Goal: Task Accomplishment & Management: Manage account settings

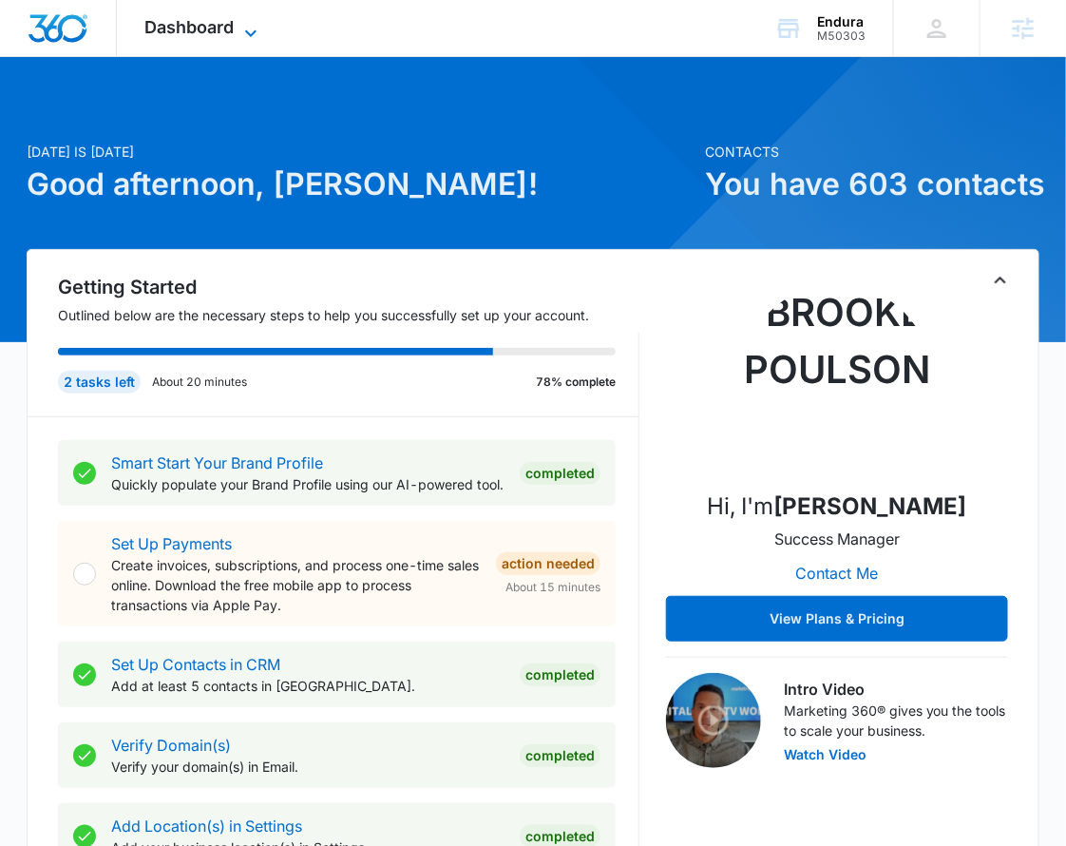
click at [185, 32] on span "Dashboard" at bounding box center [189, 27] width 89 height 20
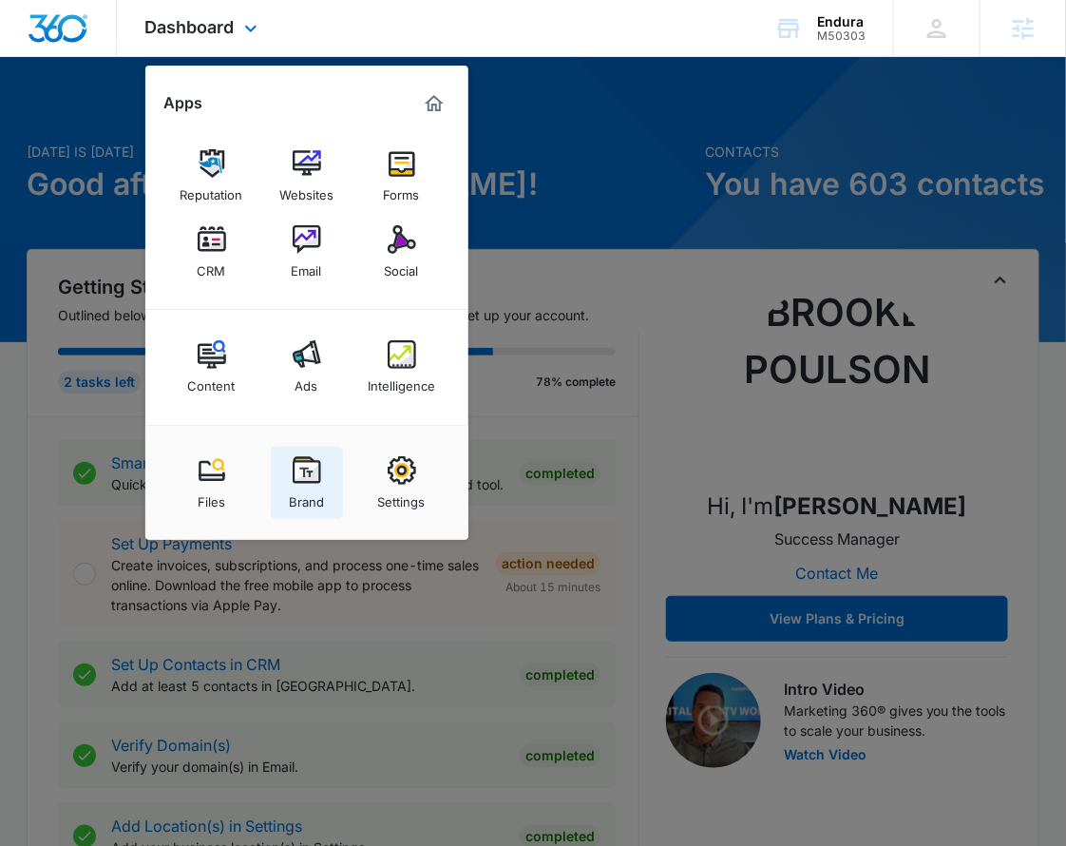
click at [324, 464] on link "Brand" at bounding box center [307, 483] width 72 height 72
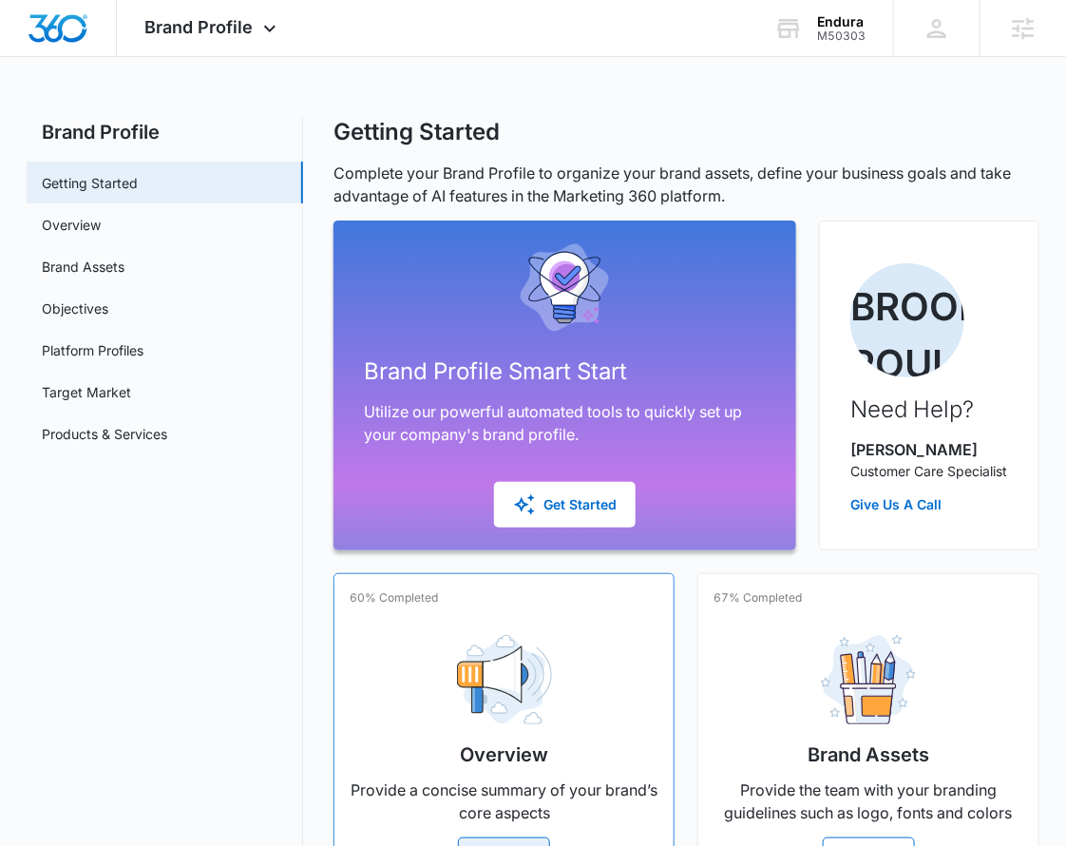
click at [403, 667] on div "Overview Provide a concise summary of your brand’s core aspects Manage" at bounding box center [504, 751] width 309 height 263
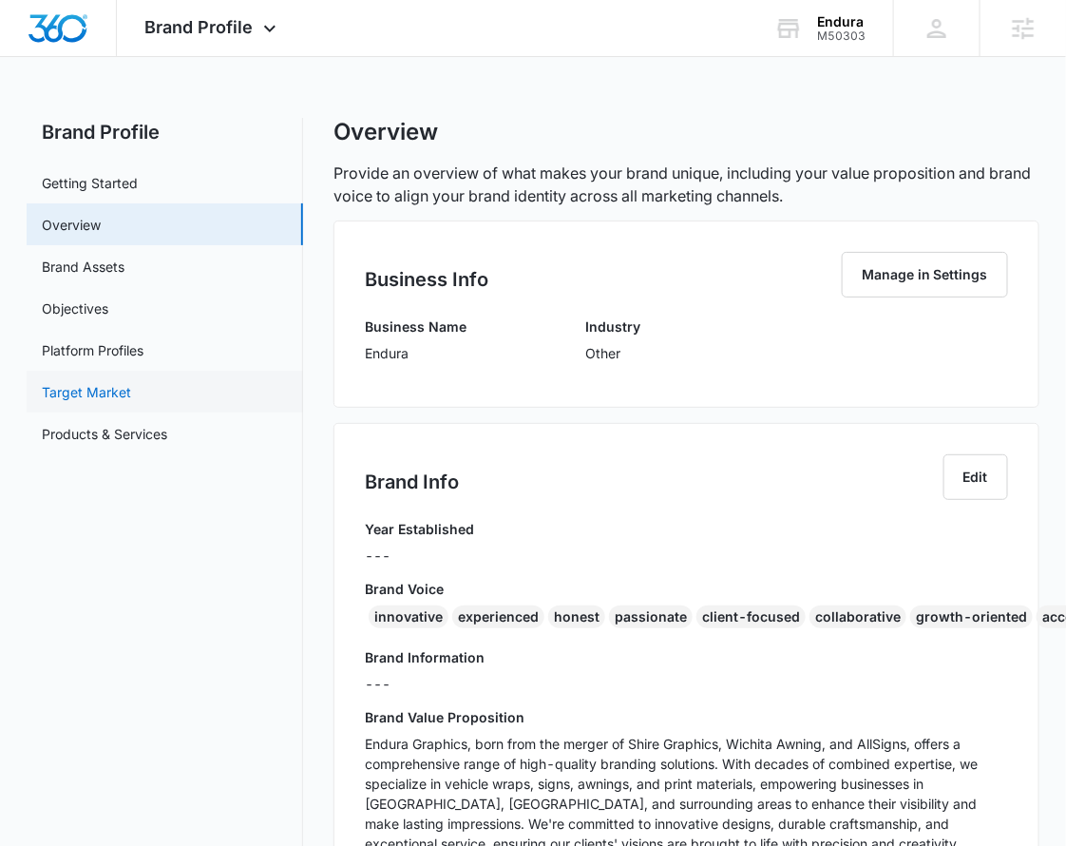
click at [131, 396] on link "Target Market" at bounding box center [86, 392] width 89 height 20
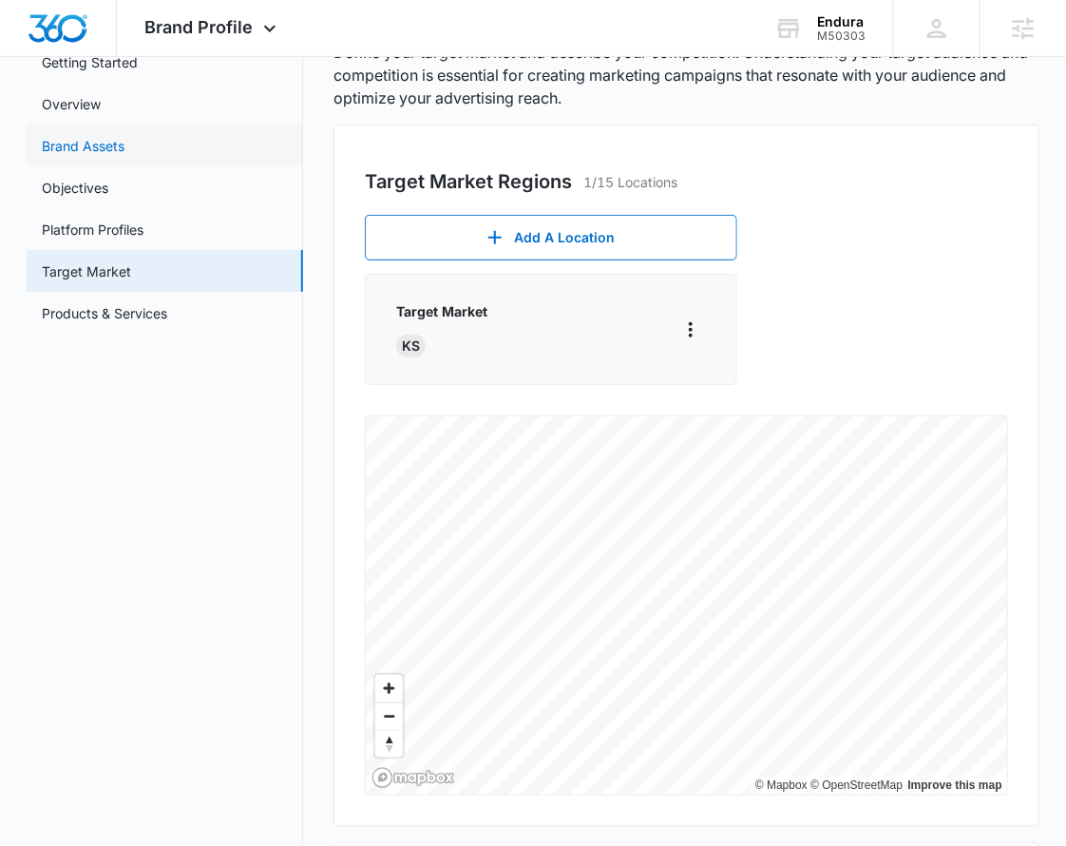
scroll to position [101, 0]
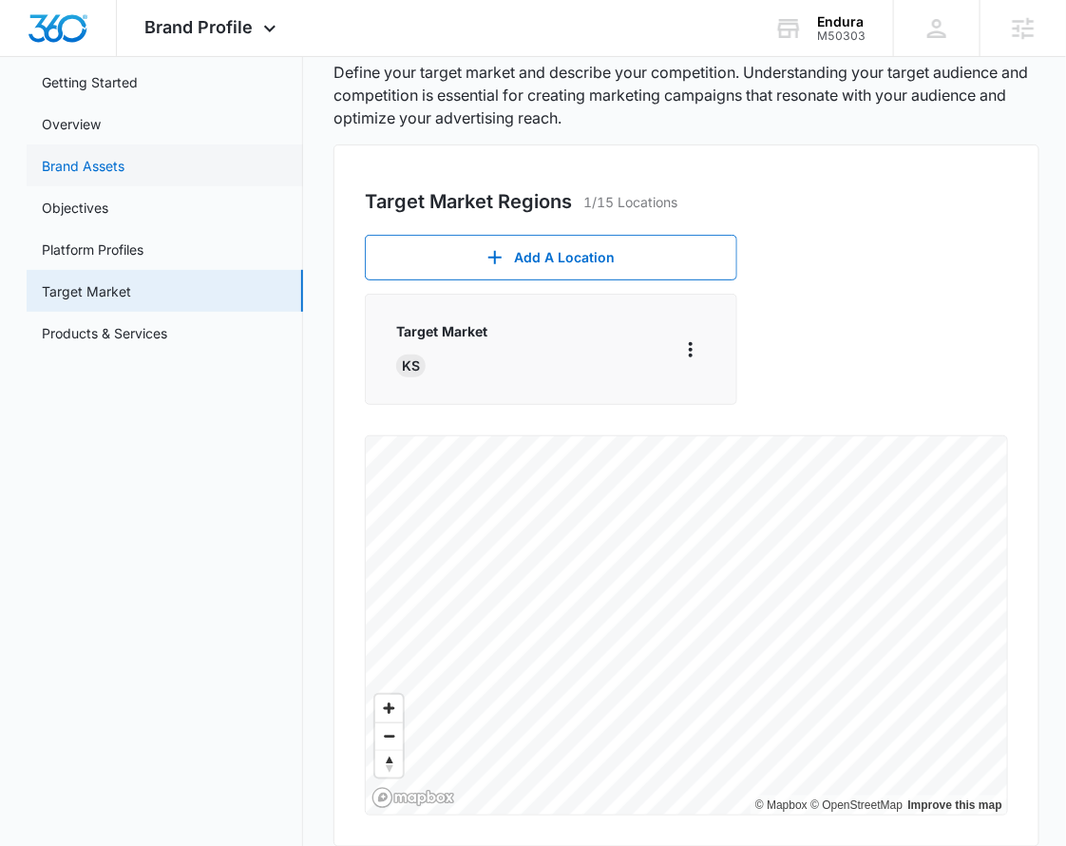
click at [125, 159] on link "Brand Assets" at bounding box center [83, 166] width 83 height 20
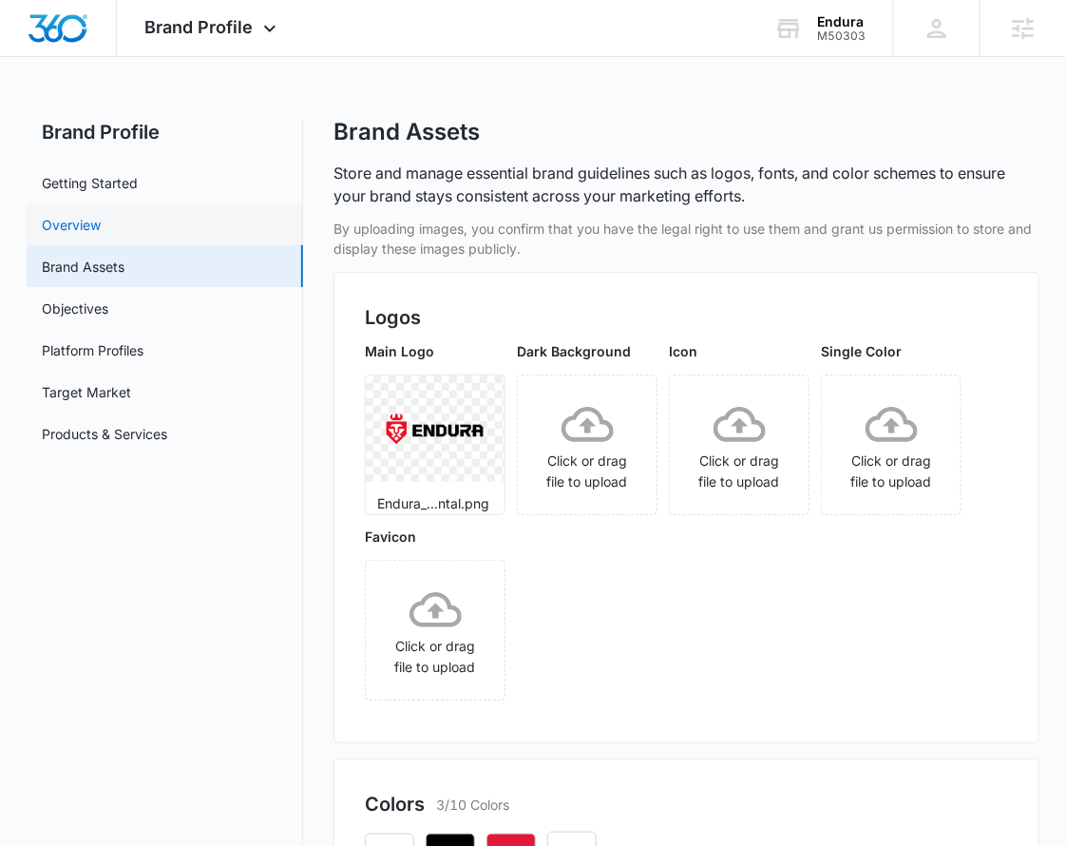
click at [101, 221] on link "Overview" at bounding box center [71, 225] width 59 height 20
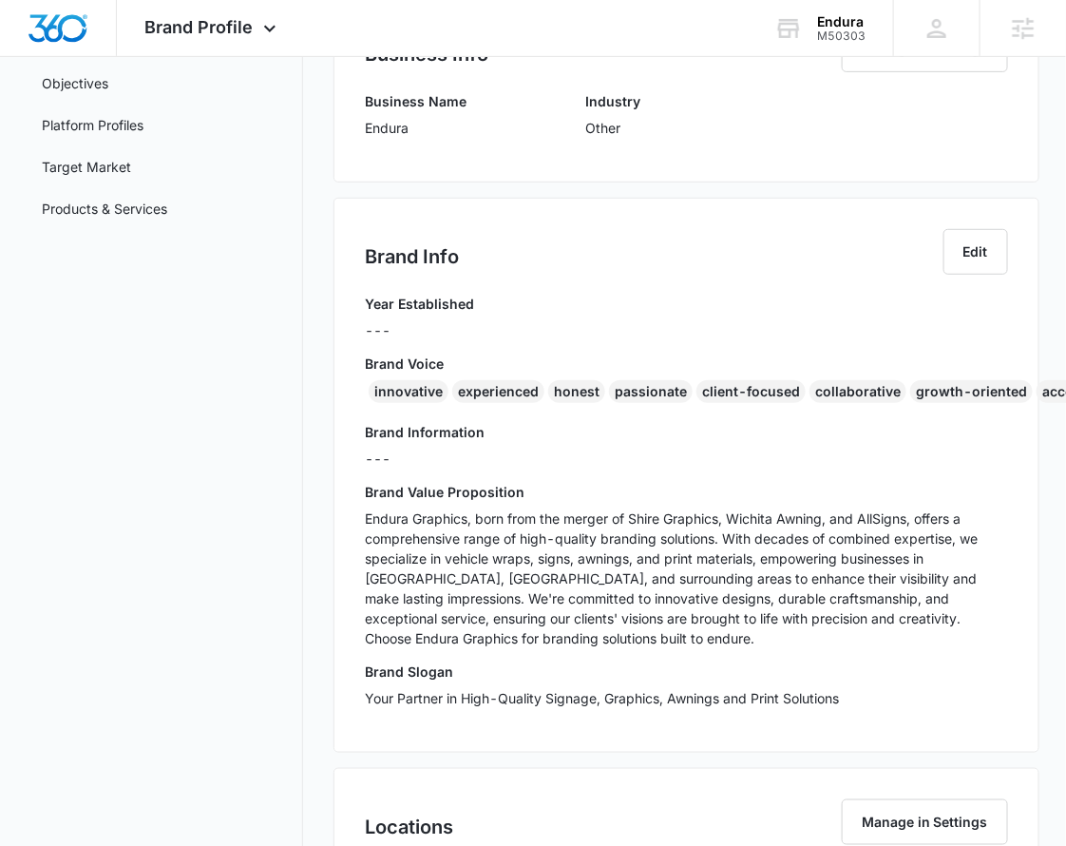
scroll to position [310, 0]
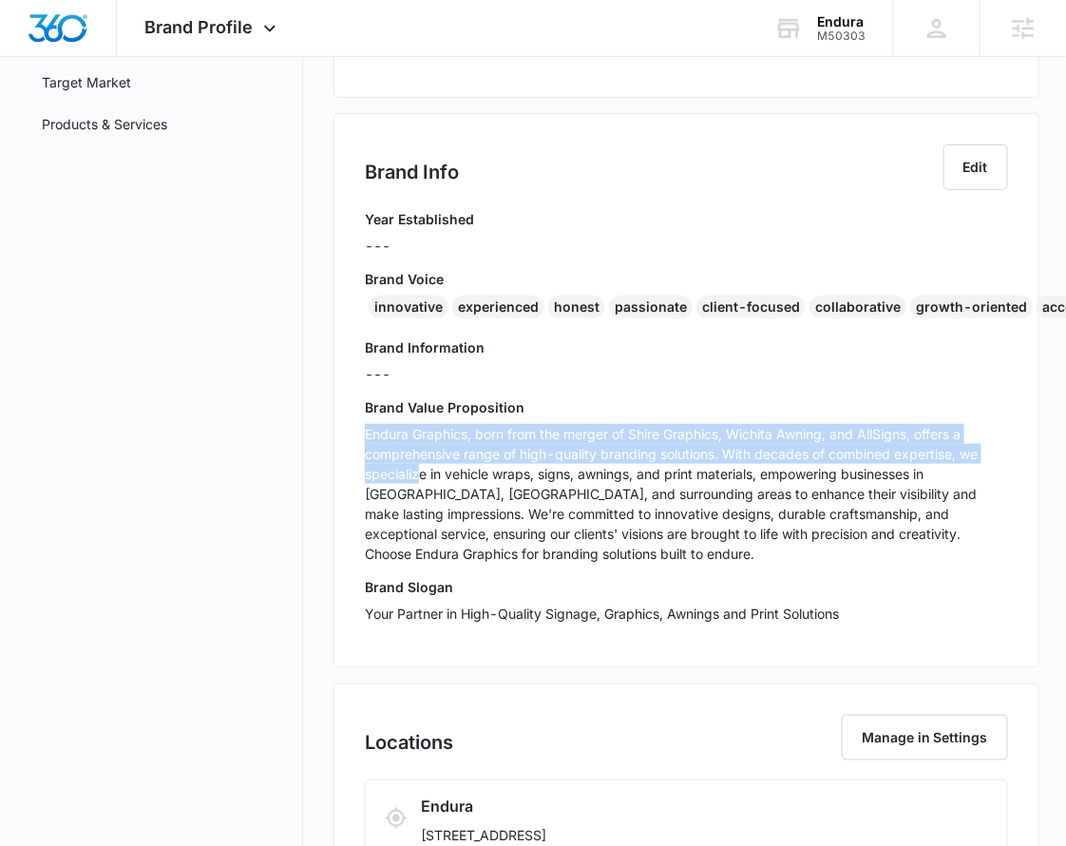
drag, startPoint x: 365, startPoint y: 427, endPoint x: 432, endPoint y: 484, distance: 88.4
click at [425, 472] on p "Endura Graphics, born from the merger of Shire Graphics, Wichita Awning, and Al…" at bounding box center [687, 494] width 644 height 140
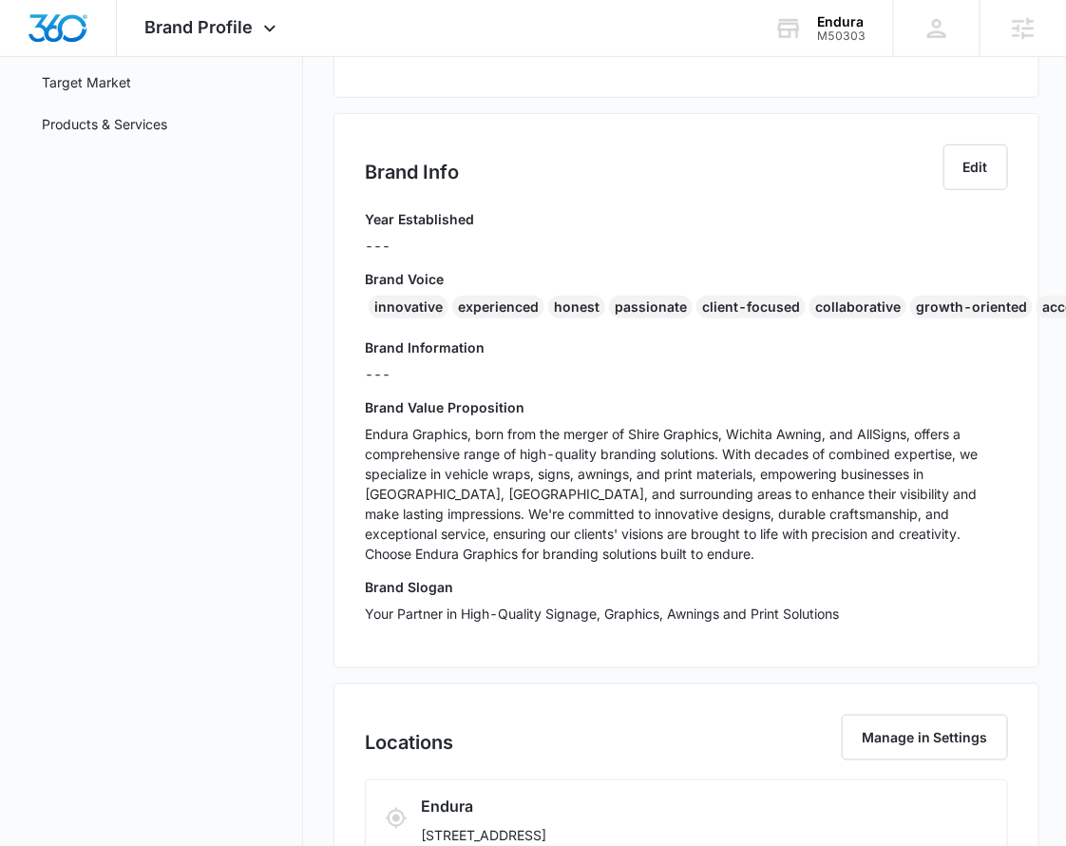
drag, startPoint x: 433, startPoint y: 487, endPoint x: 454, endPoint y: 507, distance: 28.9
click at [433, 487] on p "Endura Graphics, born from the merger of Shire Graphics, Wichita Awning, and Al…" at bounding box center [687, 494] width 644 height 140
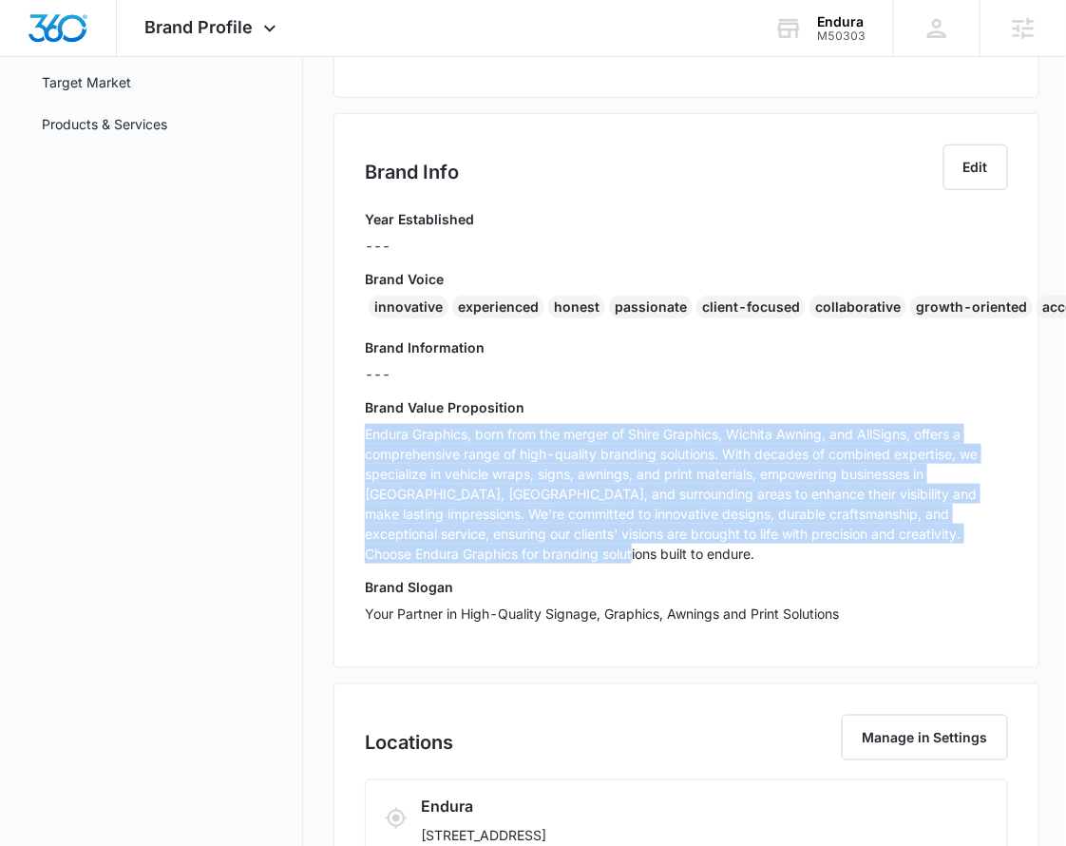
drag, startPoint x: 469, startPoint y: 553, endPoint x: 345, endPoint y: 436, distance: 170.1
click at [345, 436] on div "Brand Info Edit Year Established --- Brand Voice innovative experienced honest …" at bounding box center [687, 390] width 706 height 555
copy p "Endura Graphics, born from the merger of Shire Graphics, Wichita Awning, and Al…"
